Goal: Information Seeking & Learning: Learn about a topic

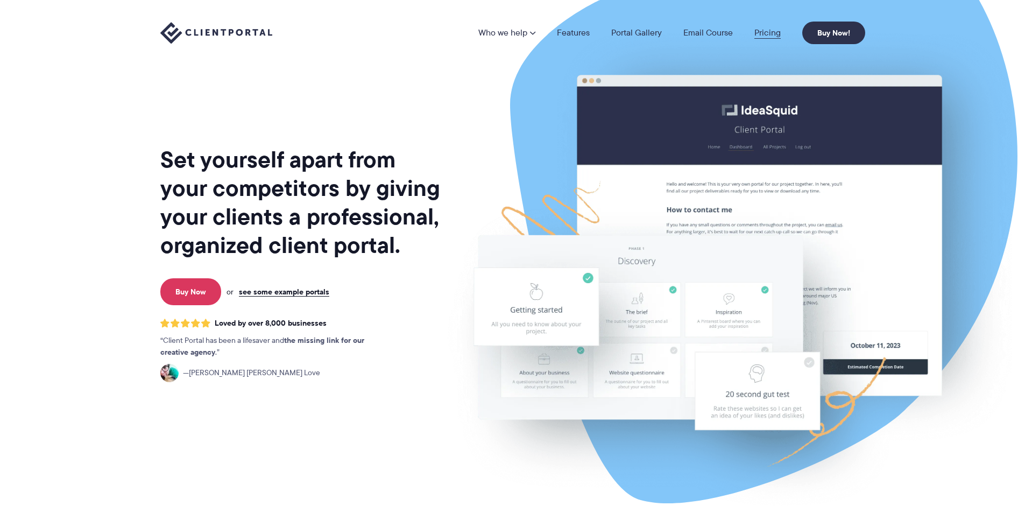
drag, startPoint x: 776, startPoint y: 20, endPoint x: 761, endPoint y: 32, distance: 19.5
click at [775, 22] on div "Who we help Who we help View pricing Agencies See how Client Portal can help gi…" at bounding box center [512, 33] width 1025 height 66
click at [761, 32] on link "Pricing" at bounding box center [767, 33] width 26 height 9
